Goal: Use online tool/utility: Utilize a website feature to perform a specific function

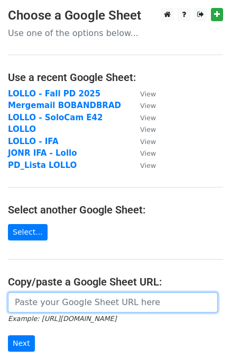
click at [44, 309] on input "url" at bounding box center [113, 302] width 210 height 20
paste input "https://docs.google.com/spreadsheets/d/19ZxUiIPXILc6ilVTAbuwoBY7fsRfmH5QNK--cmq…"
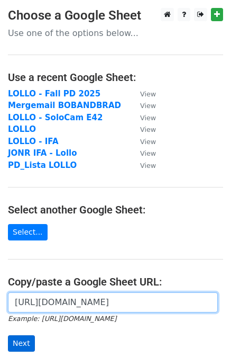
type input "https://docs.google.com/spreadsheets/d/19ZxUiIPXILc6ilVTAbuwoBY7fsRfmH5QNK--cmq…"
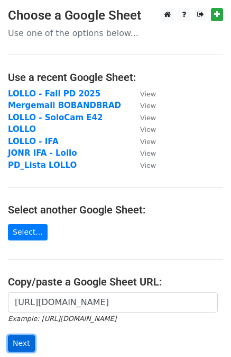
click at [24, 340] on input "Next" at bounding box center [21, 343] width 27 height 16
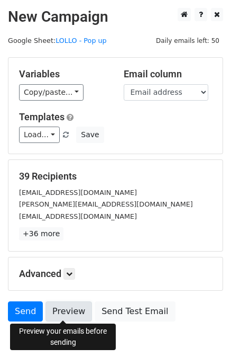
click at [66, 309] on link "Preview" at bounding box center [69, 311] width 47 height 20
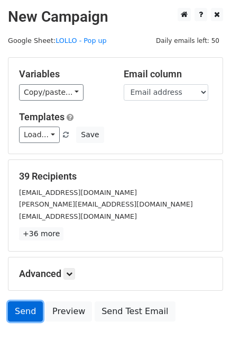
click at [35, 310] on link "Send" at bounding box center [25, 311] width 35 height 20
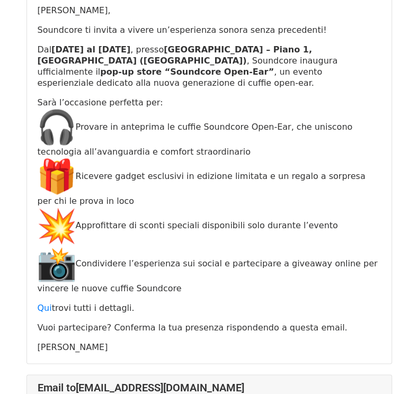
scroll to position [530, 0]
